Goal: Information Seeking & Learning: Learn about a topic

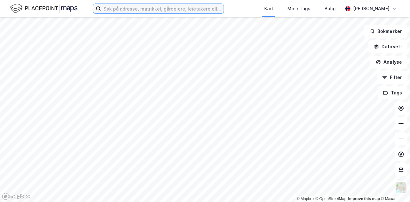
click at [119, 9] on input at bounding box center [162, 9] width 123 height 10
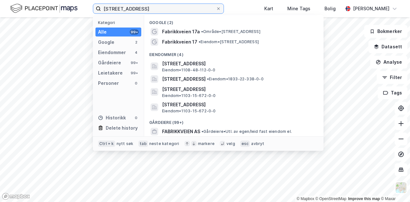
click at [119, 9] on input "[STREET_ADDRESS]" at bounding box center [158, 9] width 115 height 10
click at [155, 4] on input "[STREET_ADDRESS]" at bounding box center [158, 9] width 115 height 10
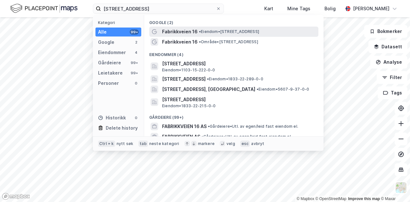
click at [209, 30] on span "• Eiendom • [STREET_ADDRESS]" at bounding box center [229, 31] width 60 height 5
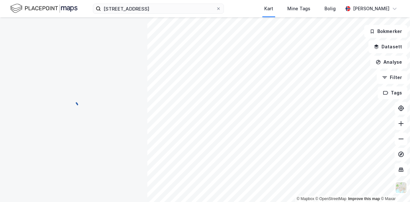
click at [166, 14] on div "fabrikkveien 16 Kart Mine Tags Bolig [PERSON_NAME]" at bounding box center [205, 8] width 410 height 17
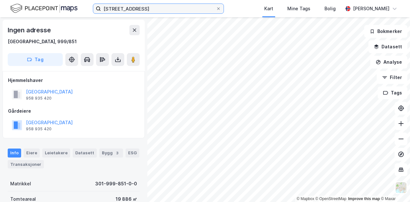
click at [155, 8] on input "[STREET_ADDRESS]" at bounding box center [158, 9] width 115 height 10
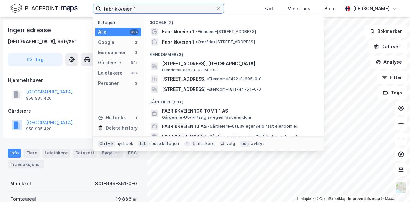
type input "[STREET_ADDRESS]"
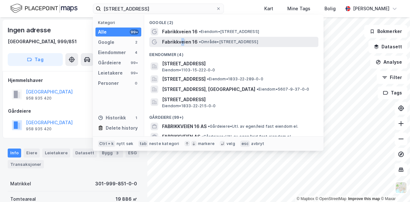
drag, startPoint x: 187, startPoint y: 42, endPoint x: 182, endPoint y: 45, distance: 6.5
click at [182, 45] on span "Fabrikkveien 16" at bounding box center [180, 42] width 36 height 8
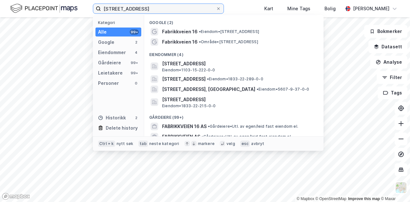
click at [162, 4] on input "[STREET_ADDRESS]" at bounding box center [158, 9] width 115 height 10
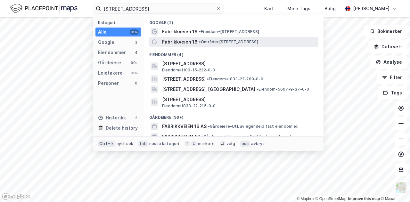
click at [194, 39] on span "Fabrikkveien 16" at bounding box center [180, 42] width 36 height 8
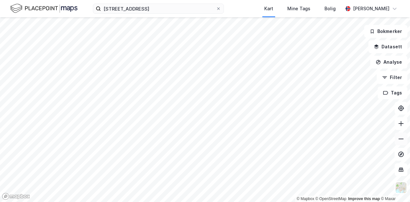
click at [406, 137] on button at bounding box center [401, 139] width 13 height 13
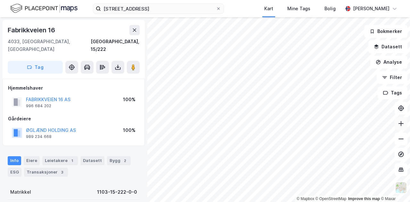
click at [401, 124] on icon at bounding box center [401, 123] width 6 height 6
click at [405, 124] on button at bounding box center [401, 123] width 13 height 13
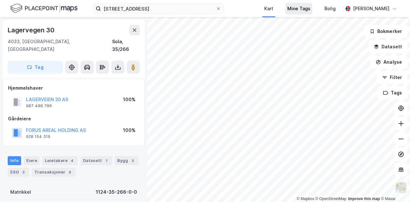
click at [293, 12] on div "fabrikkveien 16 Kart Mine Tags Bolig [PERSON_NAME] © Mapbox © OpenStreetMap Imp…" at bounding box center [205, 101] width 410 height 202
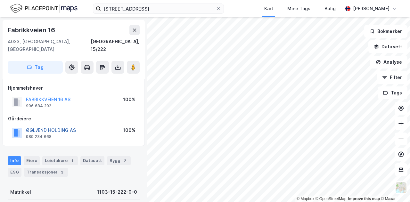
click at [0, 0] on button "ØGLÆND HOLDING AS" at bounding box center [0, 0] width 0 height 0
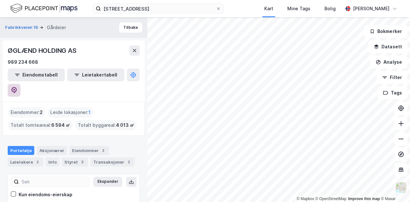
click at [21, 84] on button at bounding box center [14, 90] width 13 height 13
click at [127, 26] on button "Tilbake" at bounding box center [130, 27] width 23 height 10
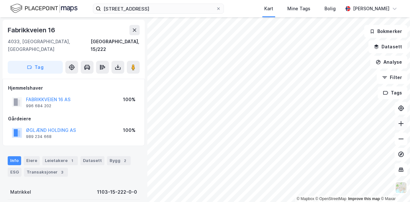
click at [403, 121] on icon at bounding box center [401, 123] width 6 height 6
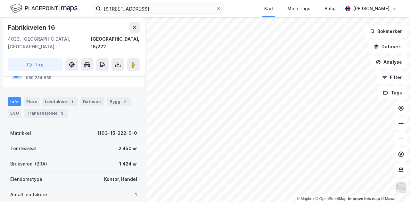
scroll to position [59, 0]
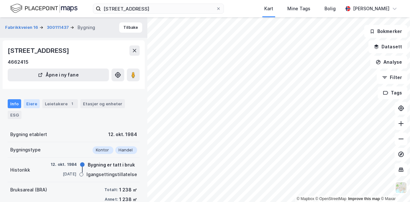
click at [24, 102] on div "Eiere" at bounding box center [32, 103] width 16 height 9
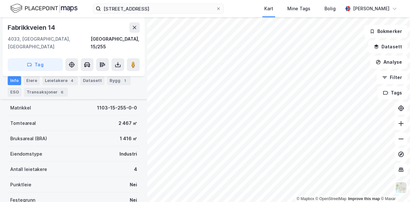
scroll to position [85, 0]
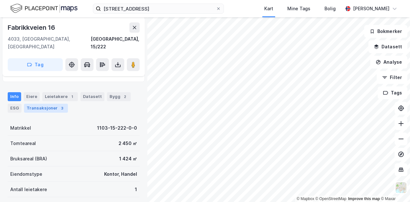
click at [52, 104] on div "Transaksjoner 3" at bounding box center [46, 108] width 44 height 9
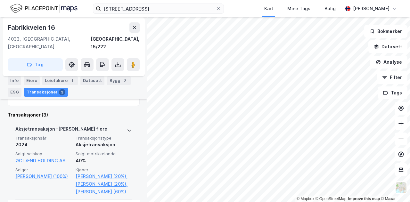
scroll to position [174, 0]
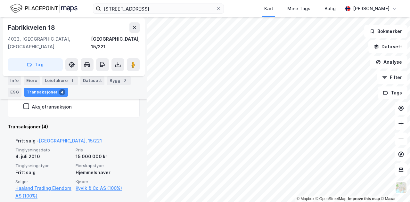
scroll to position [163, 0]
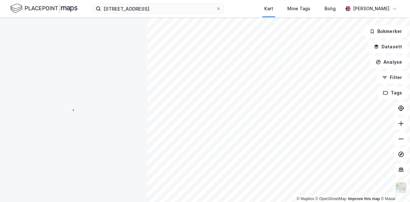
scroll to position [94, 0]
